Goal: Find specific page/section: Find specific page/section

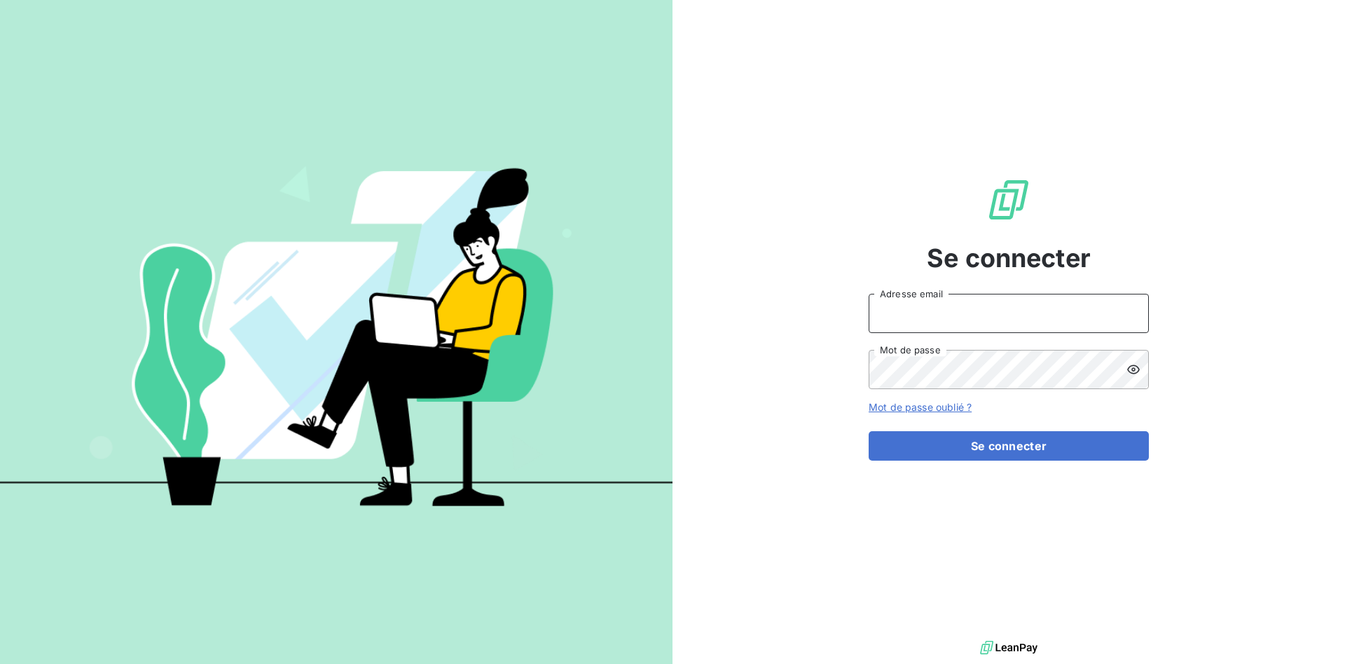
click at [910, 318] on input "Adresse email" at bounding box center [1009, 313] width 280 height 39
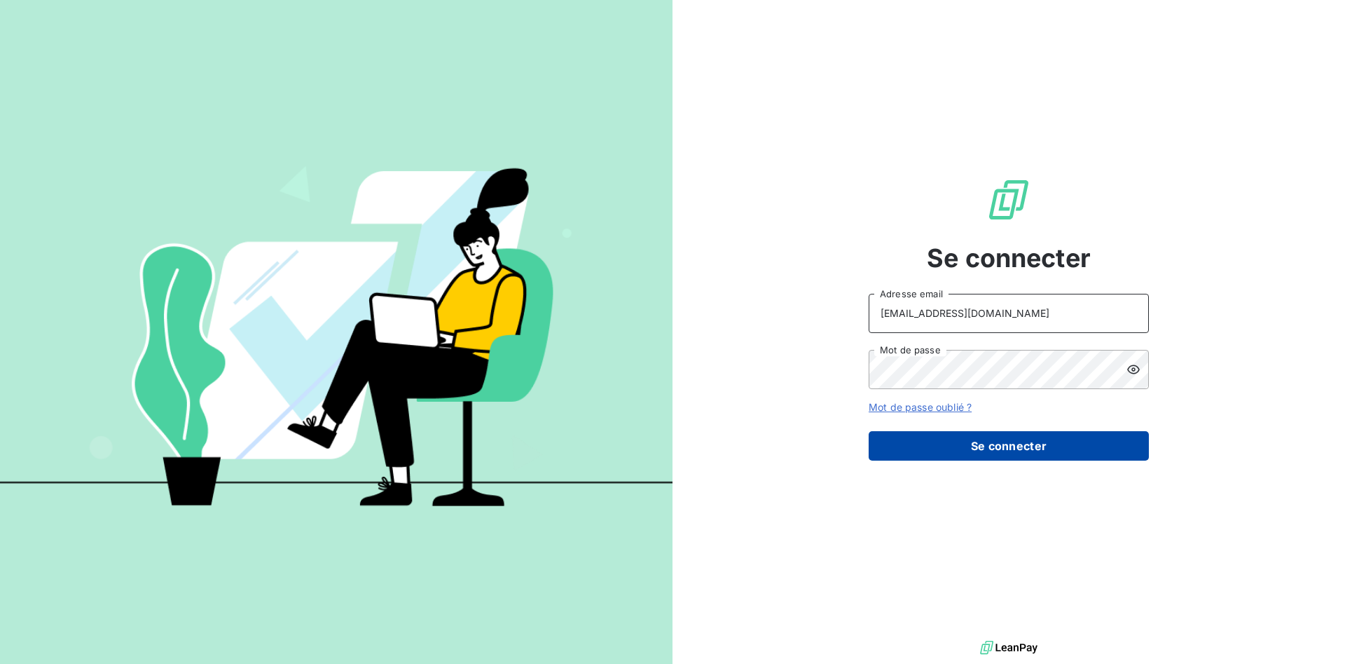
type input "[EMAIL_ADDRESS][DOMAIN_NAME]"
click at [947, 450] on button "Se connecter" at bounding box center [1009, 445] width 280 height 29
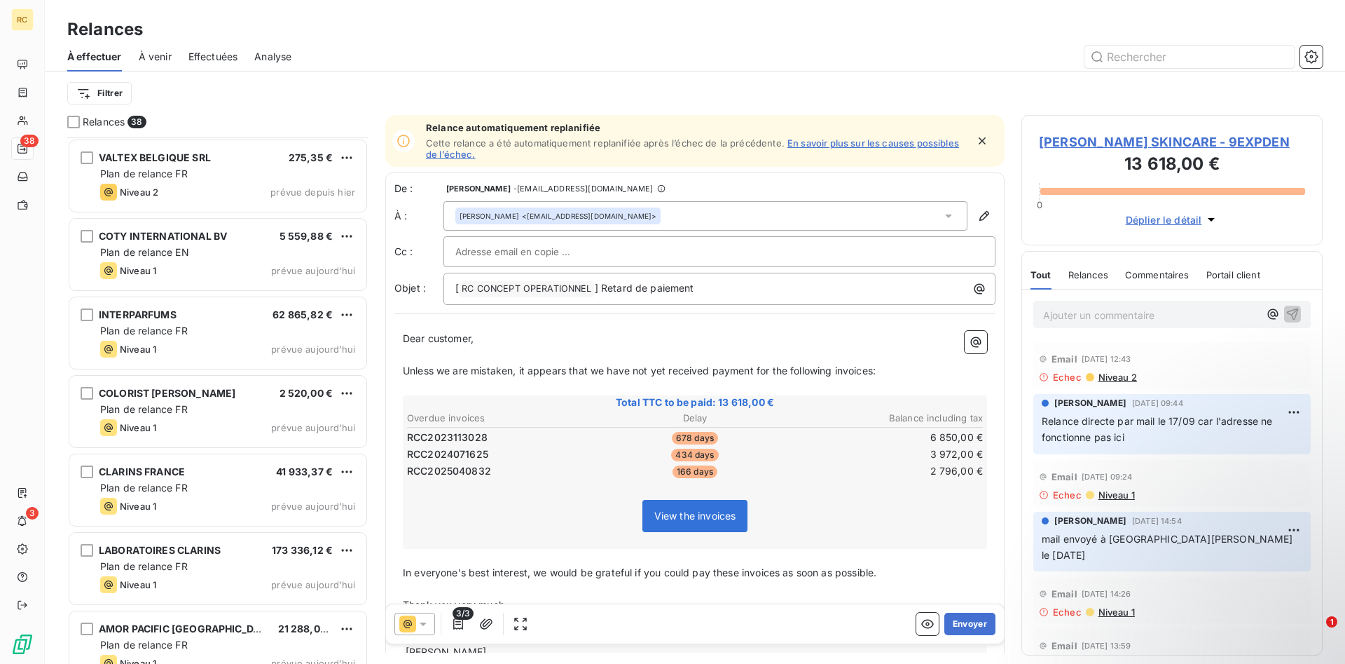
scroll to position [2457, 0]
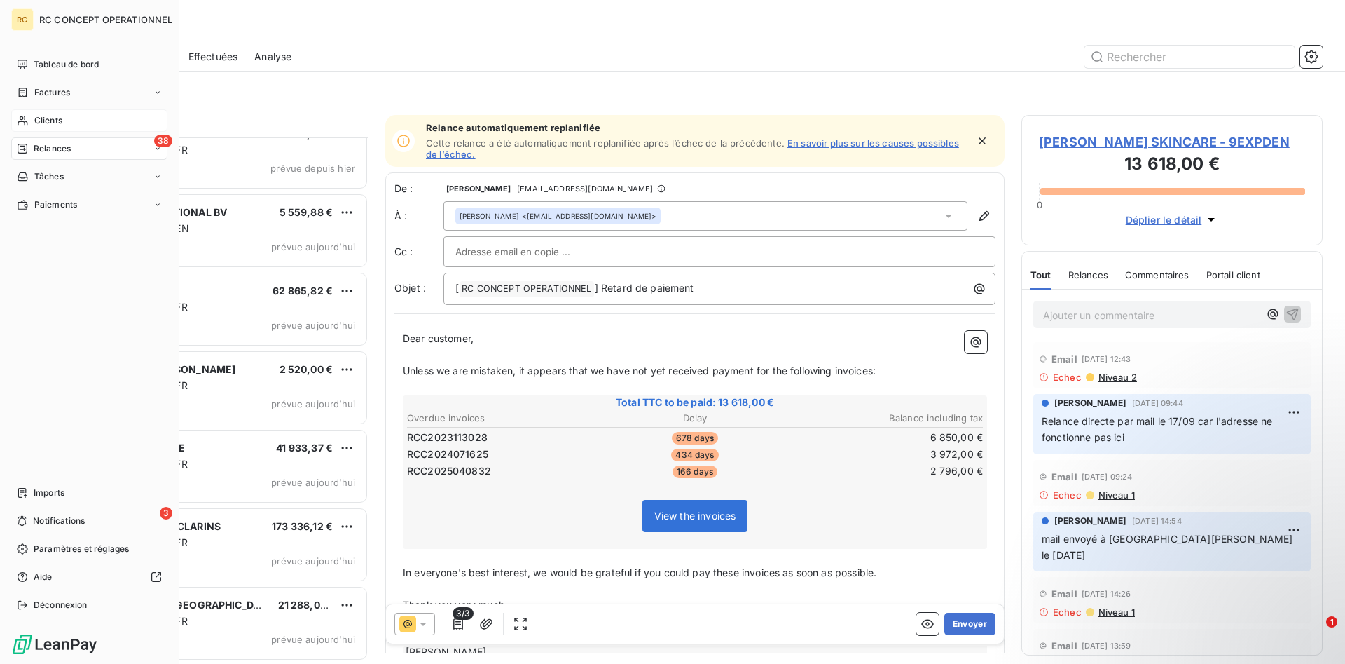
click at [33, 116] on div "Clients" at bounding box center [89, 120] width 156 height 22
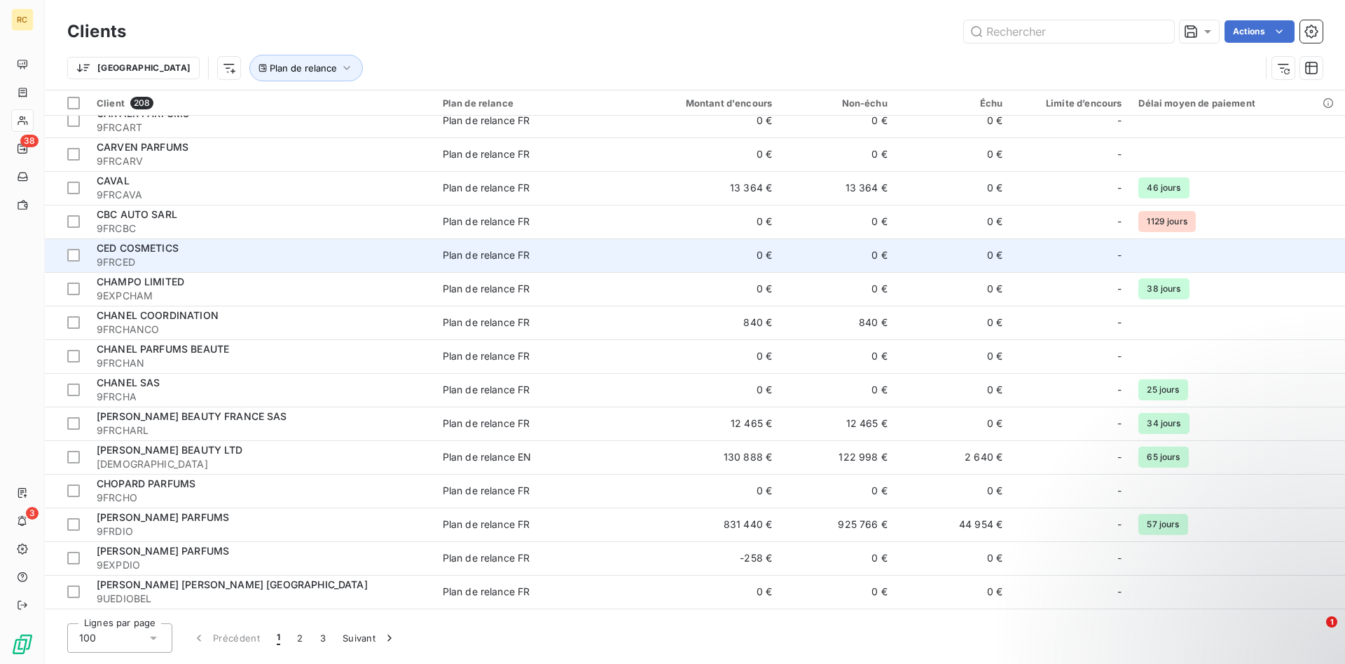
scroll to position [786, 0]
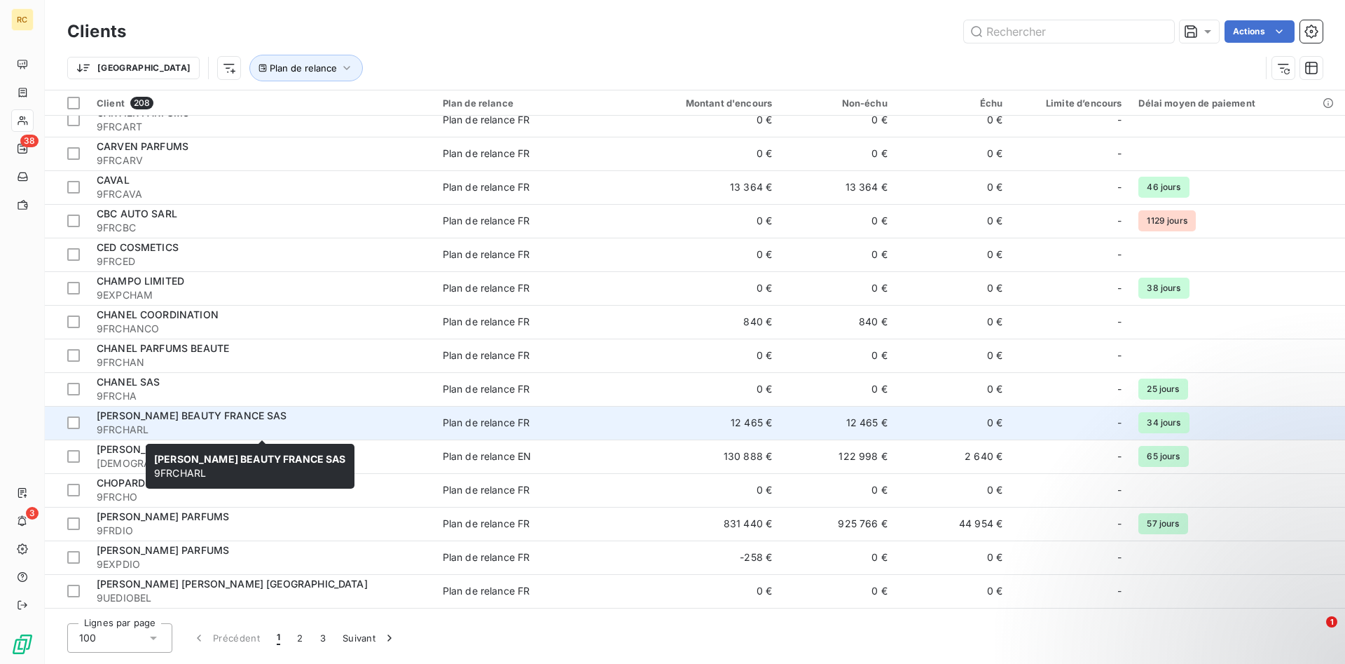
click at [140, 413] on span "[PERSON_NAME] BEAUTY FRANCE SAS" at bounding box center [192, 415] width 191 height 12
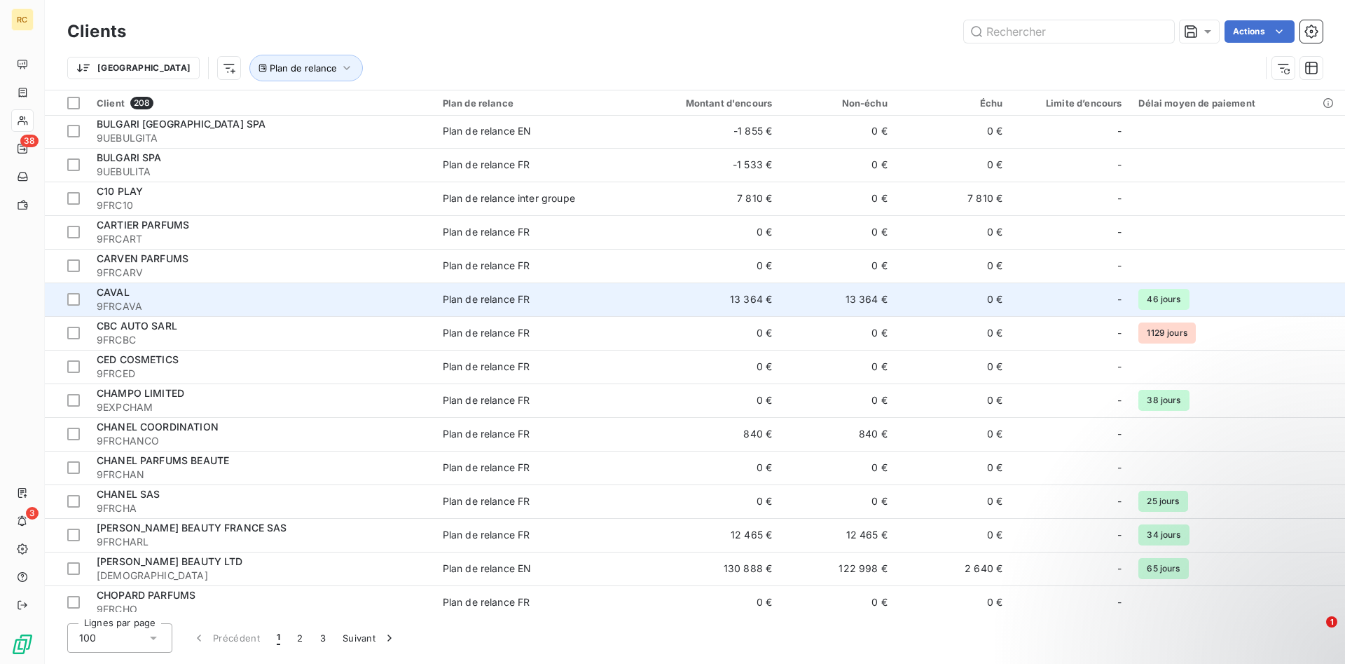
scroll to position [929, 0]
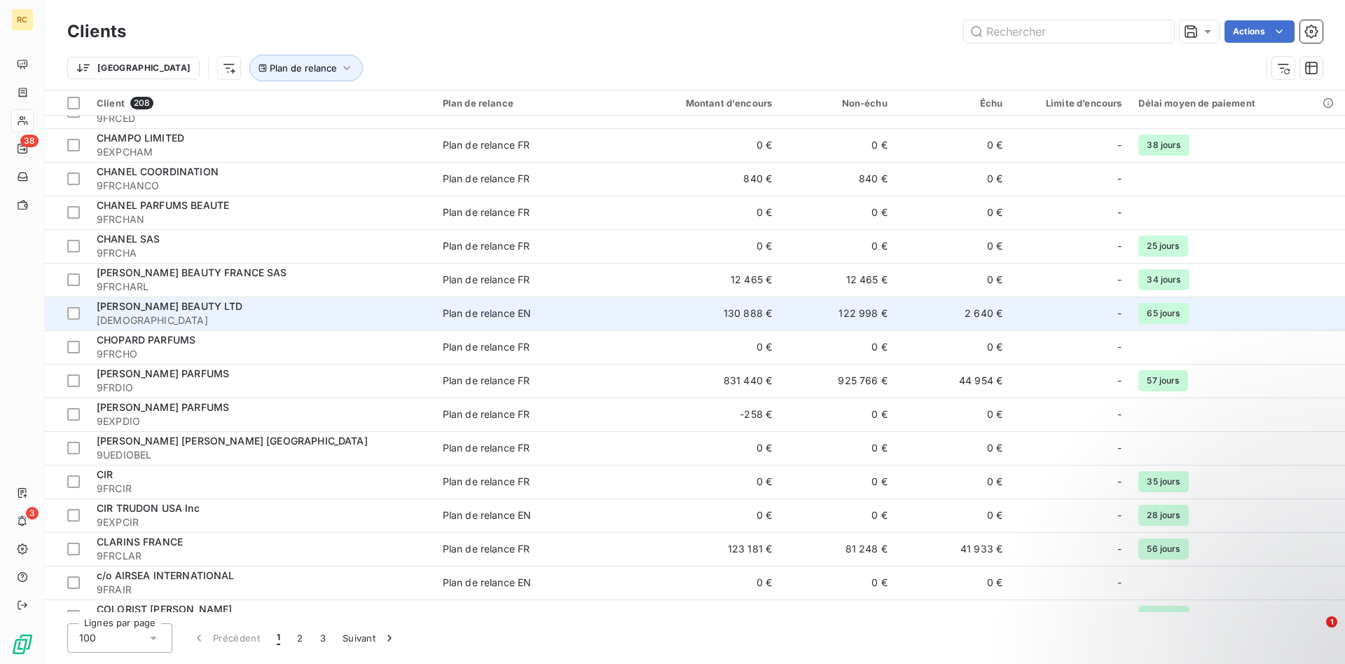
click at [146, 307] on span "[PERSON_NAME] BEAUTY LTD" at bounding box center [170, 306] width 146 height 12
